Goal: Task Accomplishment & Management: Manage account settings

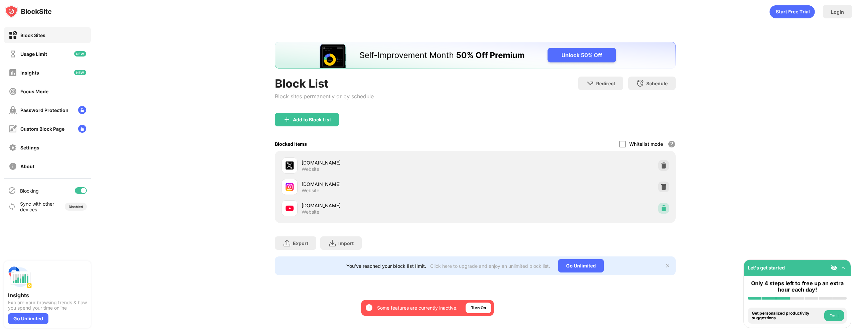
click at [660, 208] on img at bounding box center [663, 208] width 7 height 7
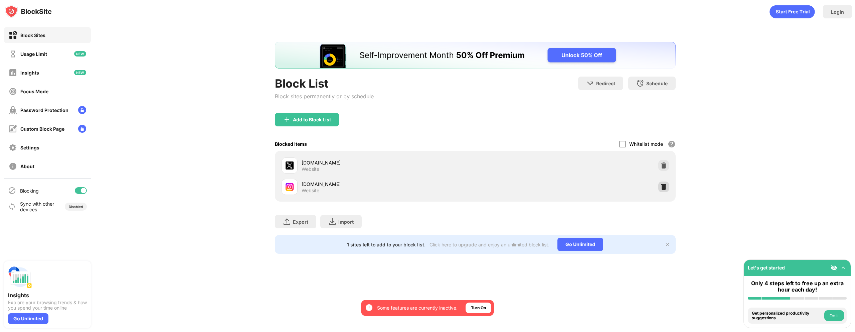
click at [664, 189] on img at bounding box center [663, 186] width 7 height 7
